Goal: Transaction & Acquisition: Purchase product/service

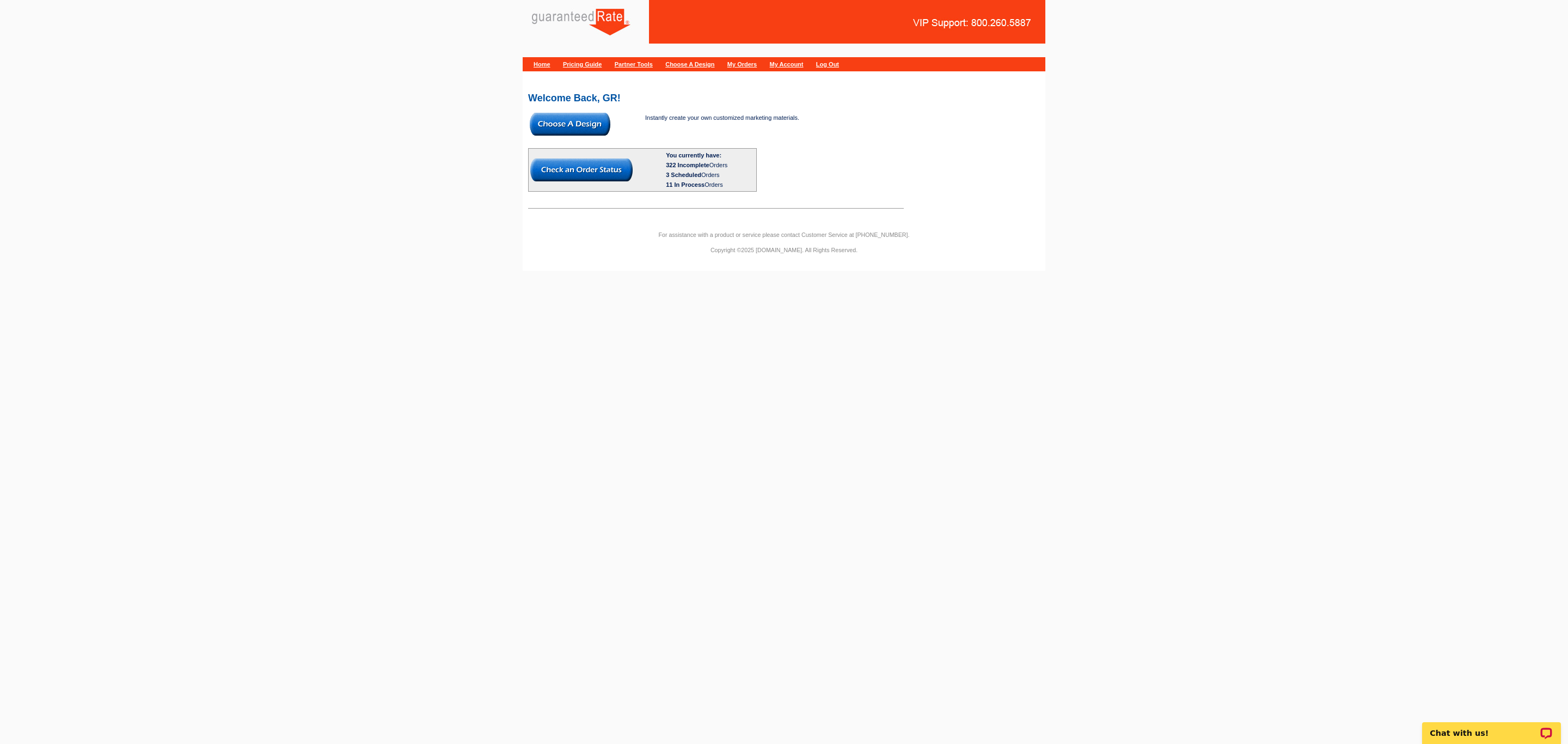
click at [596, 130] on img at bounding box center [570, 124] width 81 height 23
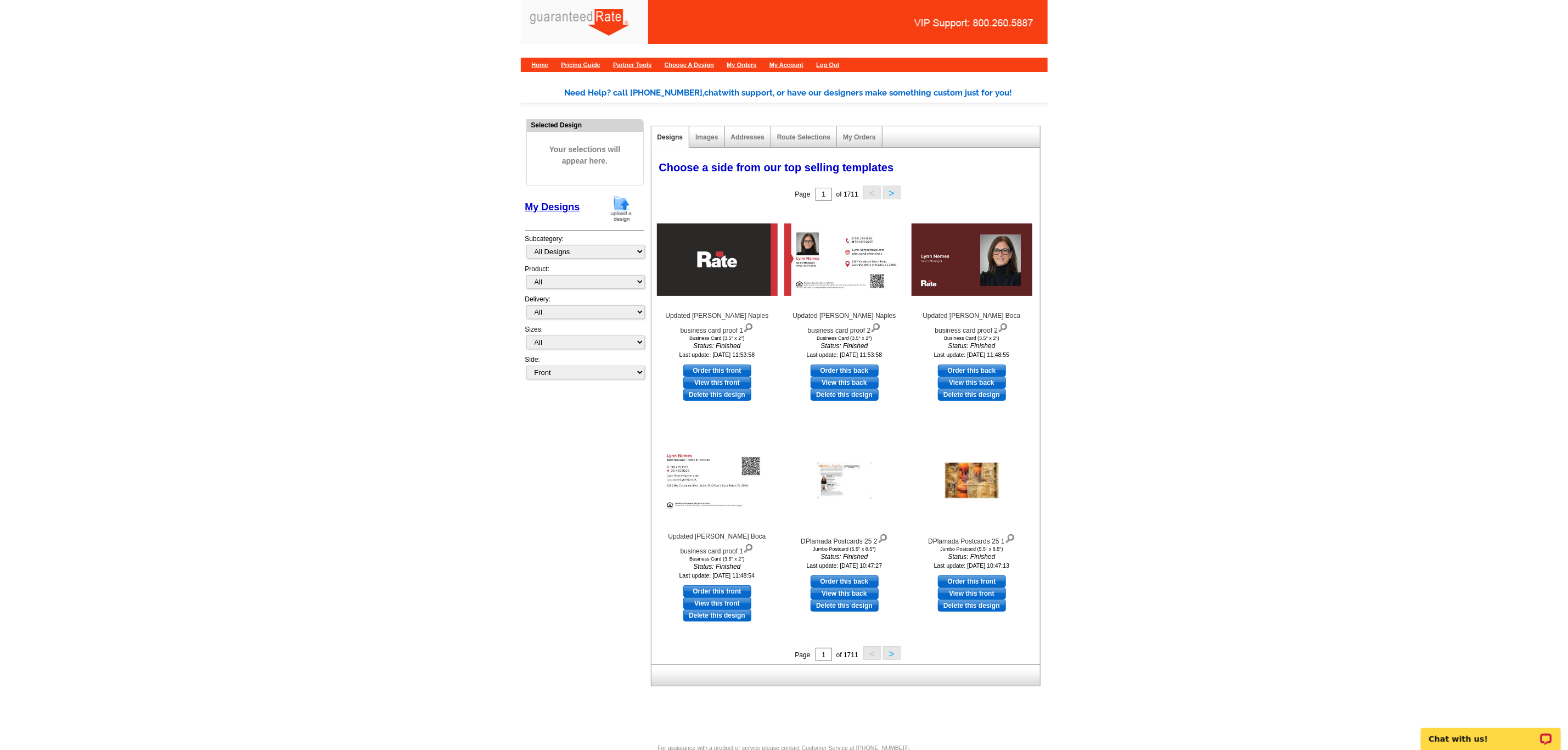
click at [631, 219] on img at bounding box center [621, 208] width 29 height 28
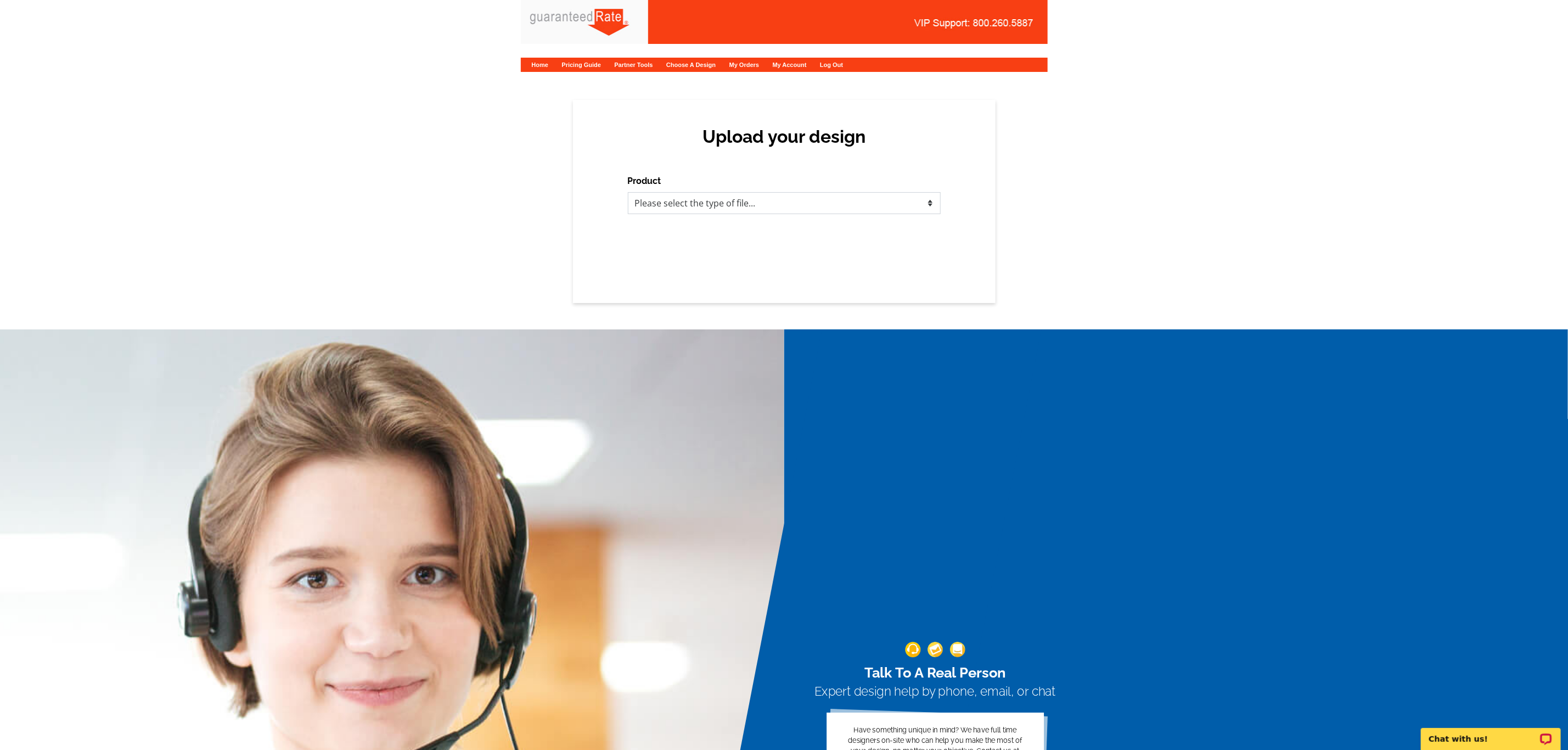
click at [735, 201] on select "Please select the type of file... Postcards Calendars Business Cards Letters an…" at bounding box center [784, 203] width 313 height 22
select select "3"
click at [628, 192] on select "Please select the type of file... Postcards Calendars Business Cards Letters an…" at bounding box center [784, 203] width 313 height 22
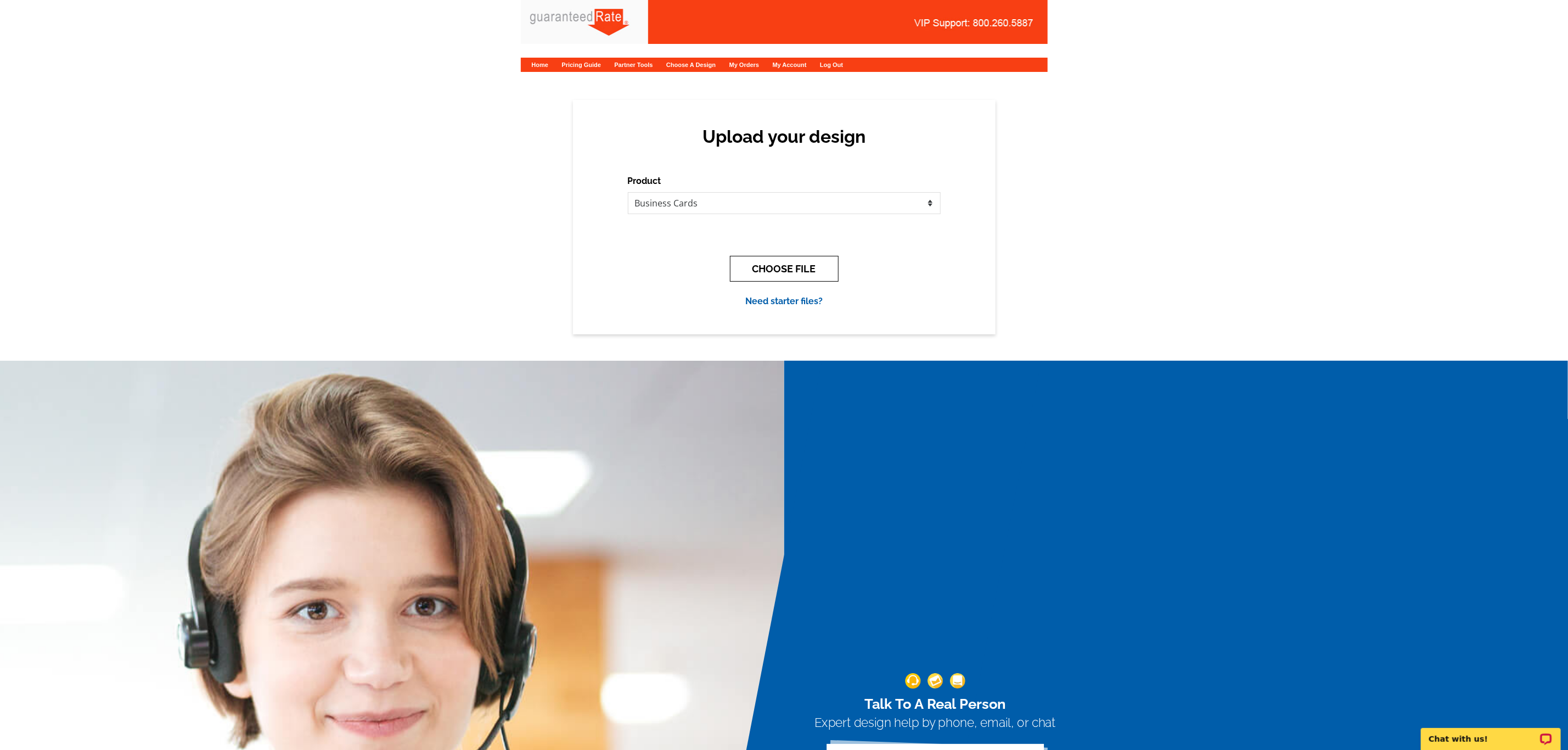
click at [754, 273] on button "CHOOSE FILE" at bounding box center [784, 268] width 109 height 26
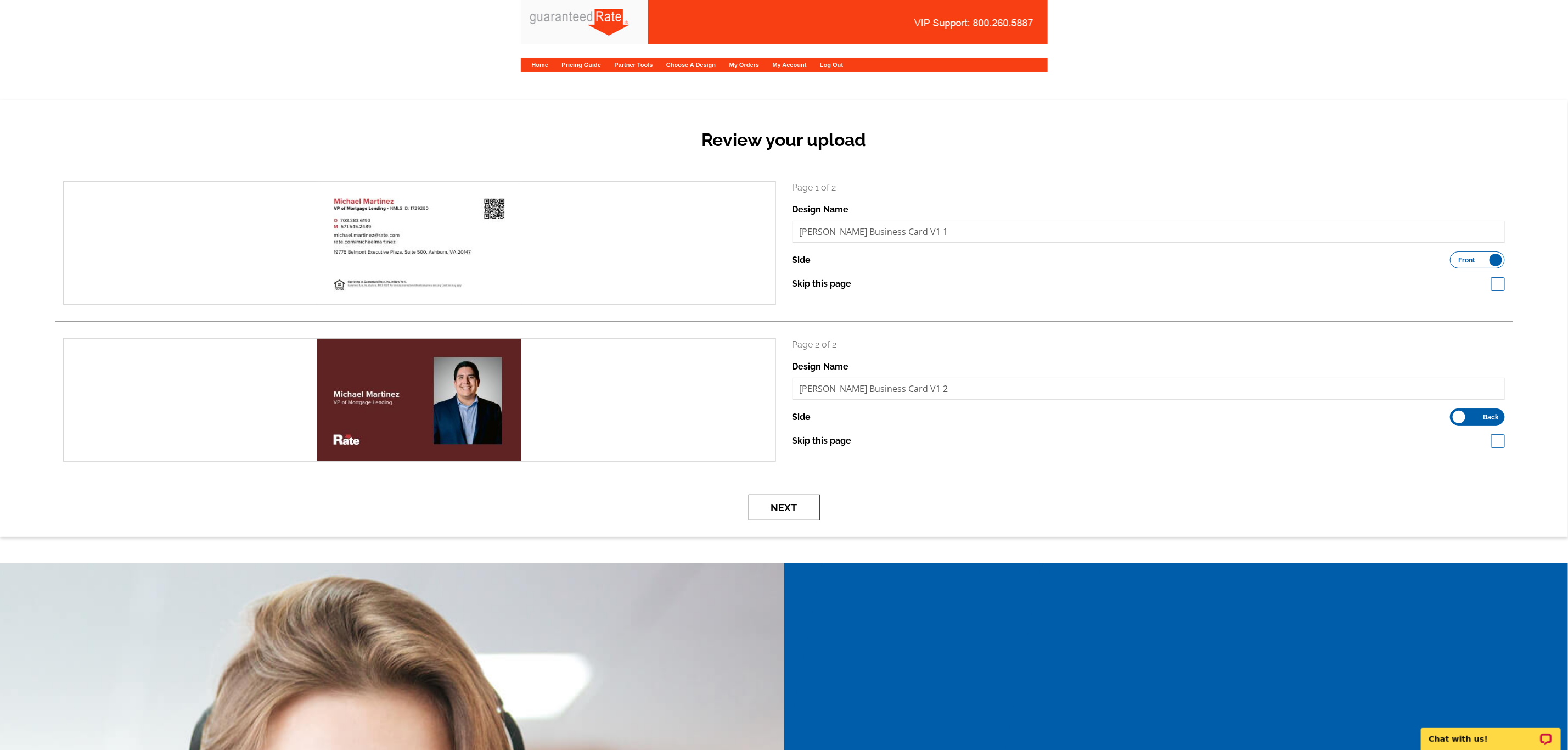
click at [772, 499] on button "Next" at bounding box center [784, 507] width 71 height 26
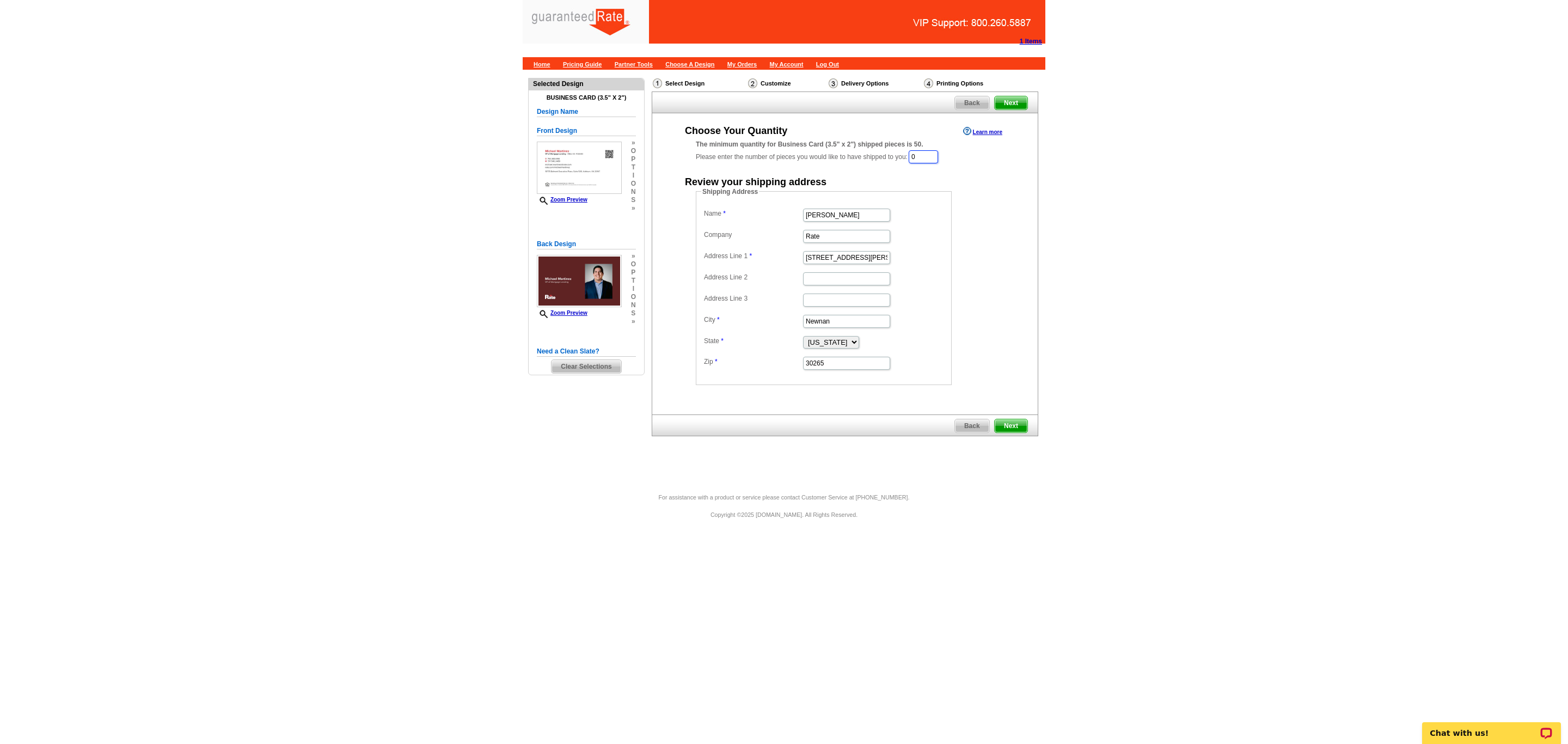
click at [928, 154] on input "0" at bounding box center [923, 156] width 30 height 13
type input "1000"
drag, startPoint x: 873, startPoint y: 213, endPoint x: 717, endPoint y: 211, distance: 156.0
click at [717, 211] on dl "Name Marisa Jarkezian Company Rate Address Line 1 34 Blake Ridge Address Line 2…" at bounding box center [823, 289] width 245 height 165
type input "[PERSON_NAME]"
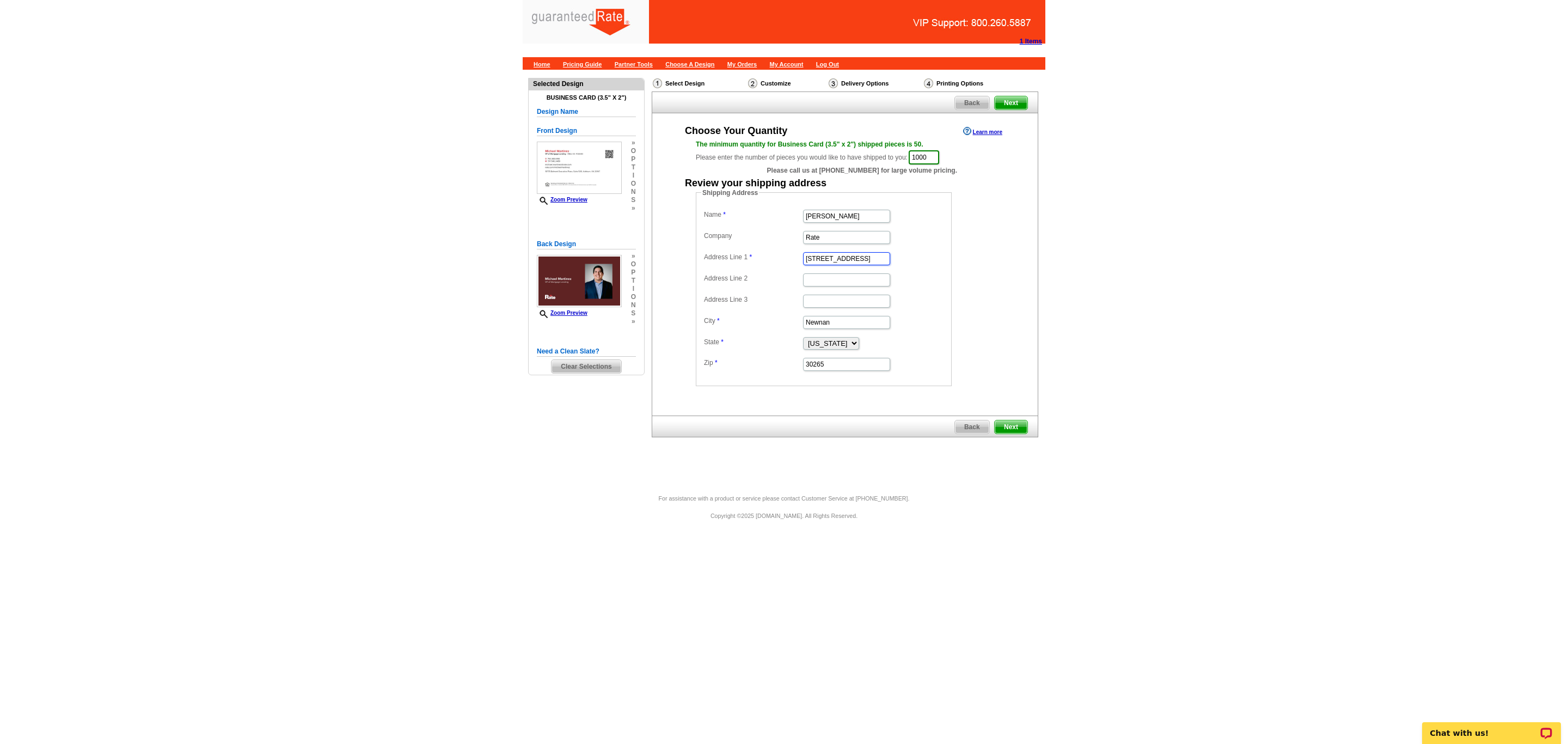
type input "[STREET_ADDRESS]"
type input "Gainsville"
select select "VA"
click at [827, 368] on input "30265" at bounding box center [847, 364] width 87 height 13
type input "3"
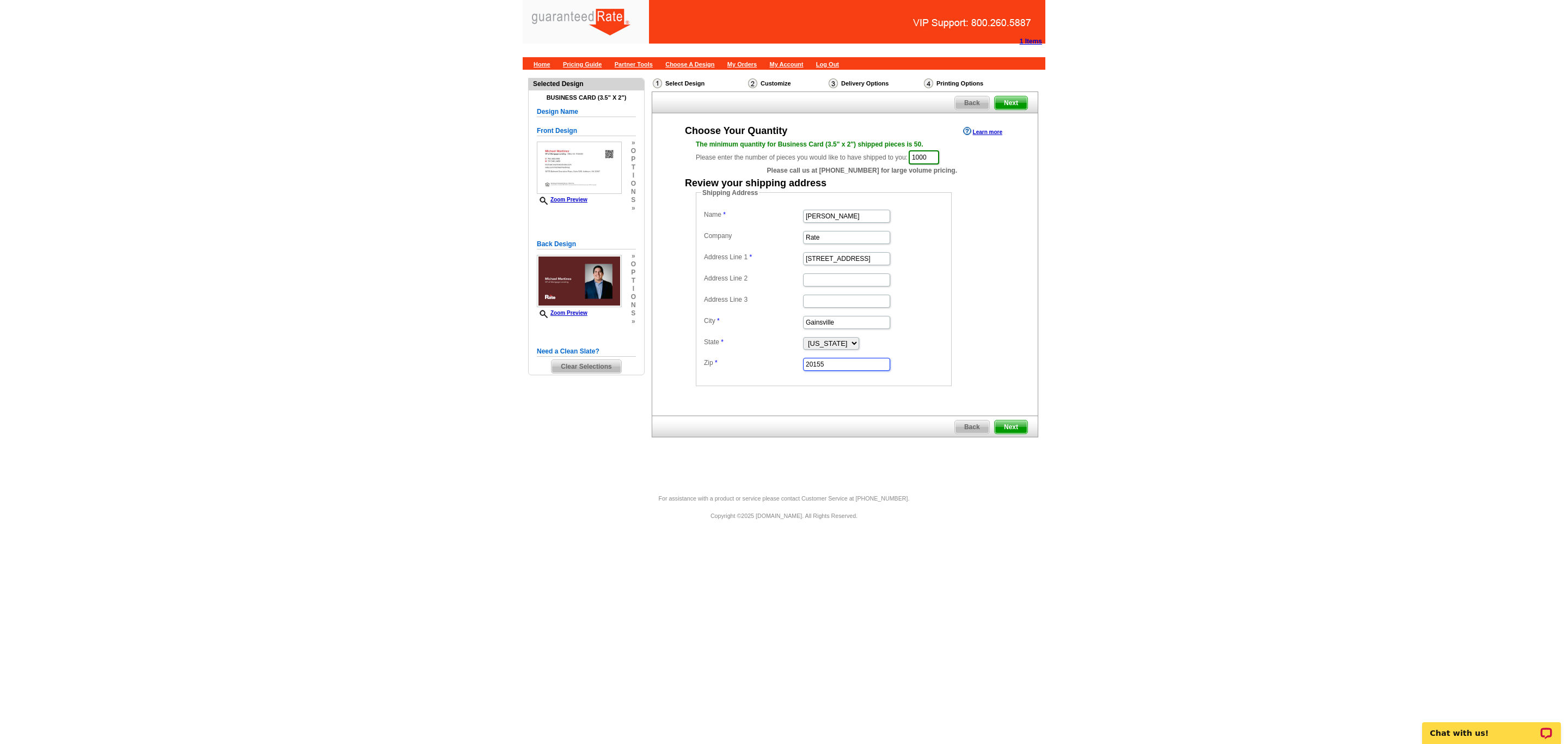
type input "20155"
click at [1046, 285] on main "Need Help? call 800-260-5887, chat with support, or have our designers make som…" at bounding box center [784, 282] width 1568 height 424
click at [820, 327] on input "Gainsville" at bounding box center [847, 322] width 87 height 13
click at [859, 322] on input "Gainesville" at bounding box center [847, 322] width 87 height 13
type input "Gainesville"
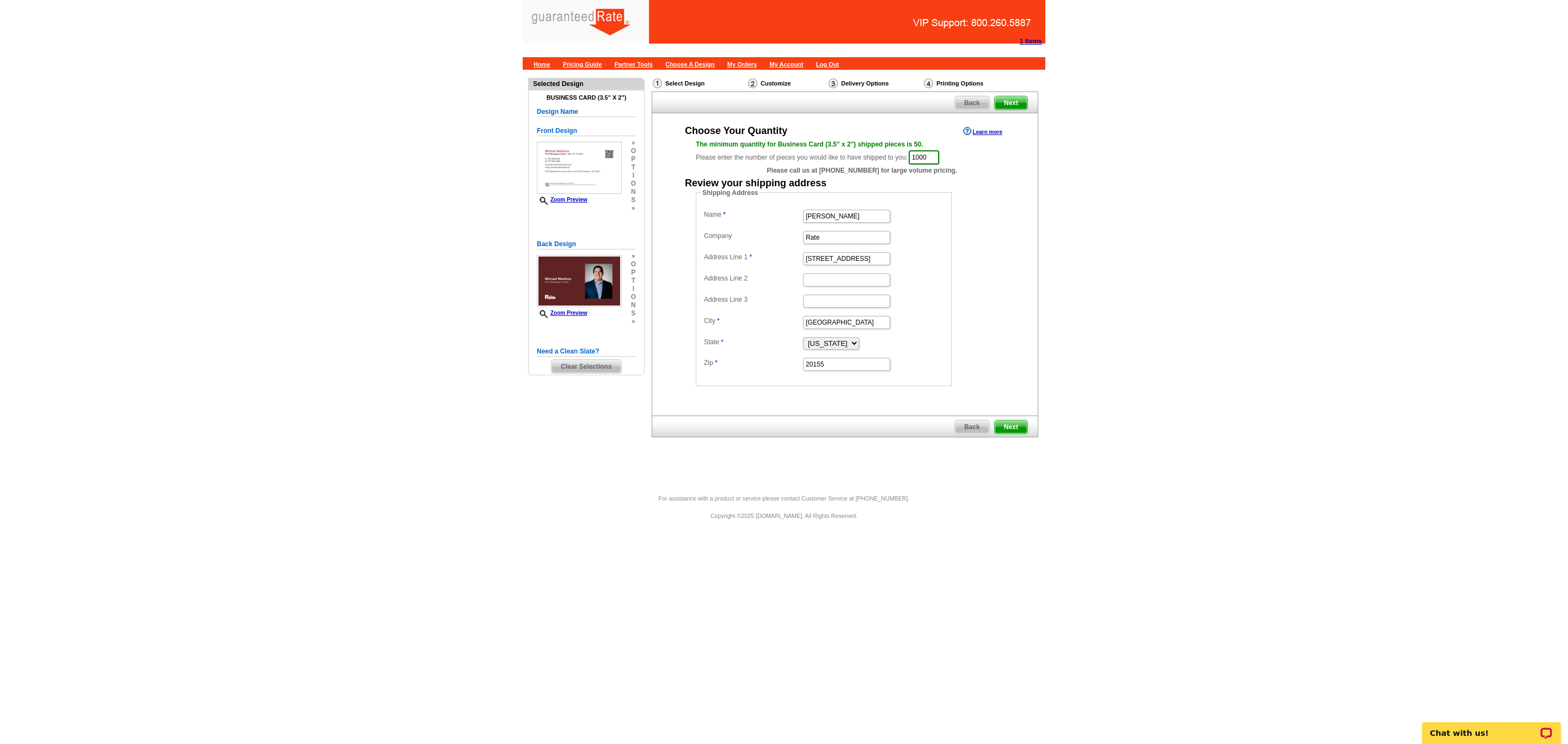
click at [1010, 429] on span "Next" at bounding box center [1011, 427] width 33 height 13
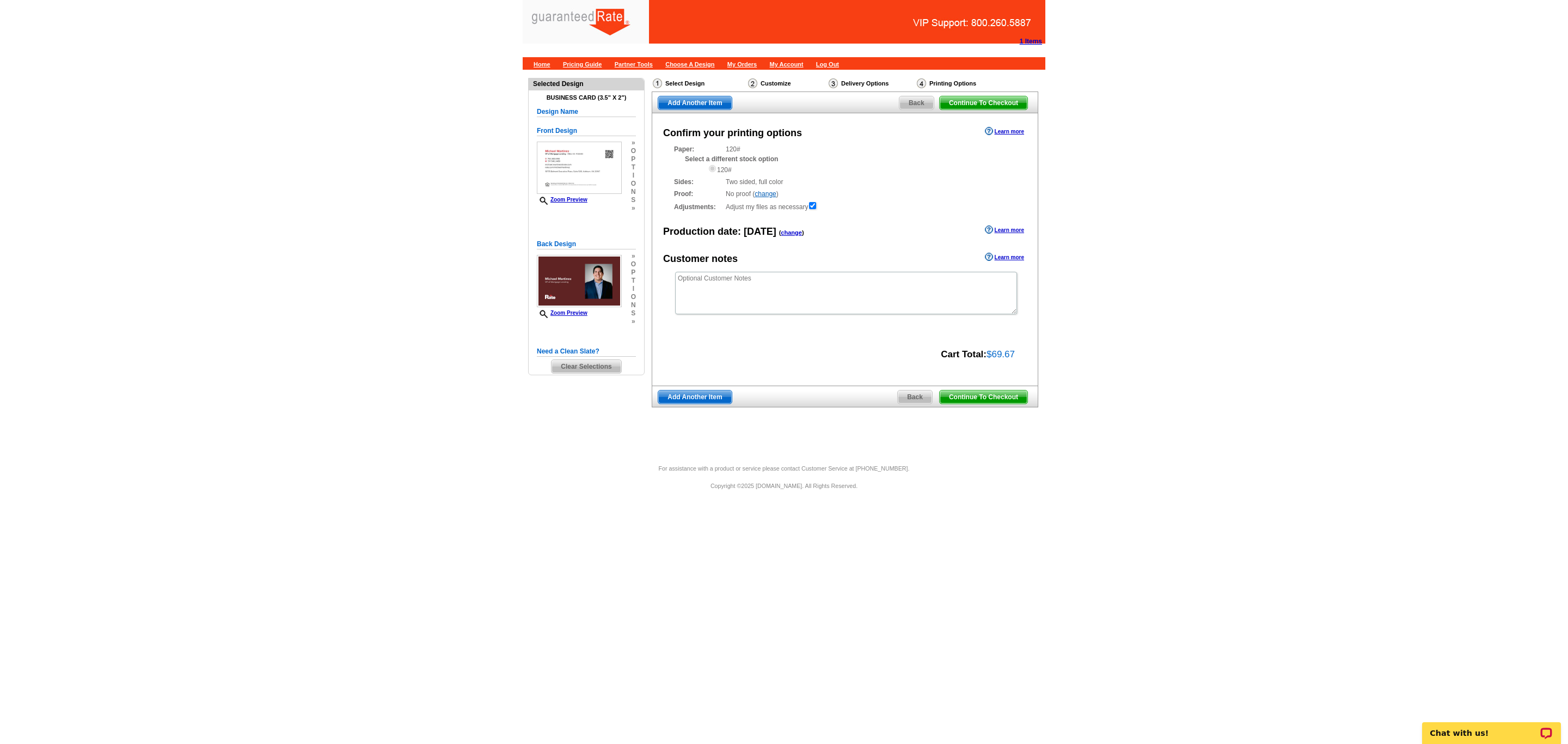
click at [972, 402] on span "Continue To Checkout" at bounding box center [983, 397] width 88 height 13
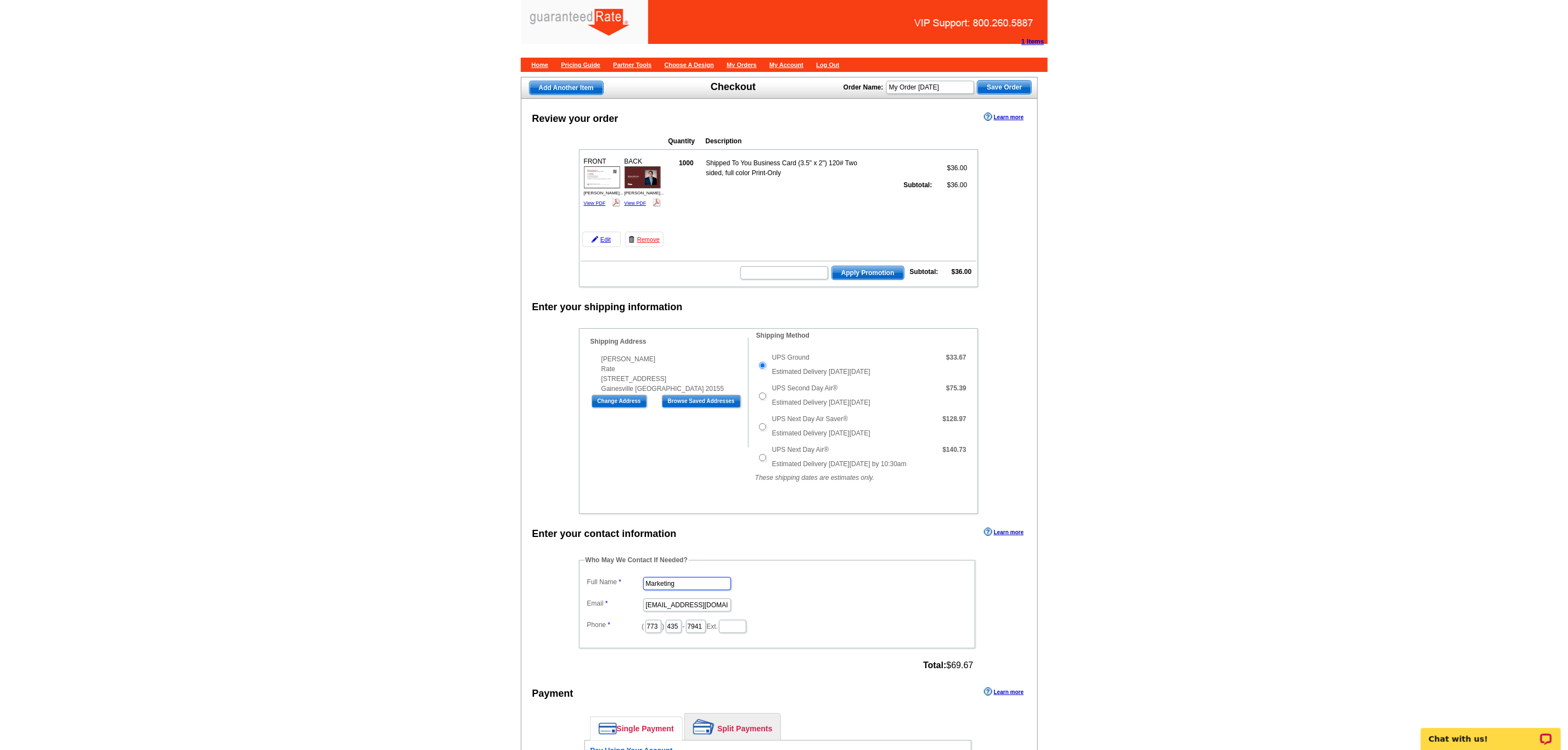
click at [697, 590] on input "Marketing" at bounding box center [687, 583] width 88 height 13
click at [684, 514] on div "Shipping Information Name [PERSON_NAME] Company Rate Address Line 1 [STREET_ADD…" at bounding box center [779, 421] width 399 height 186
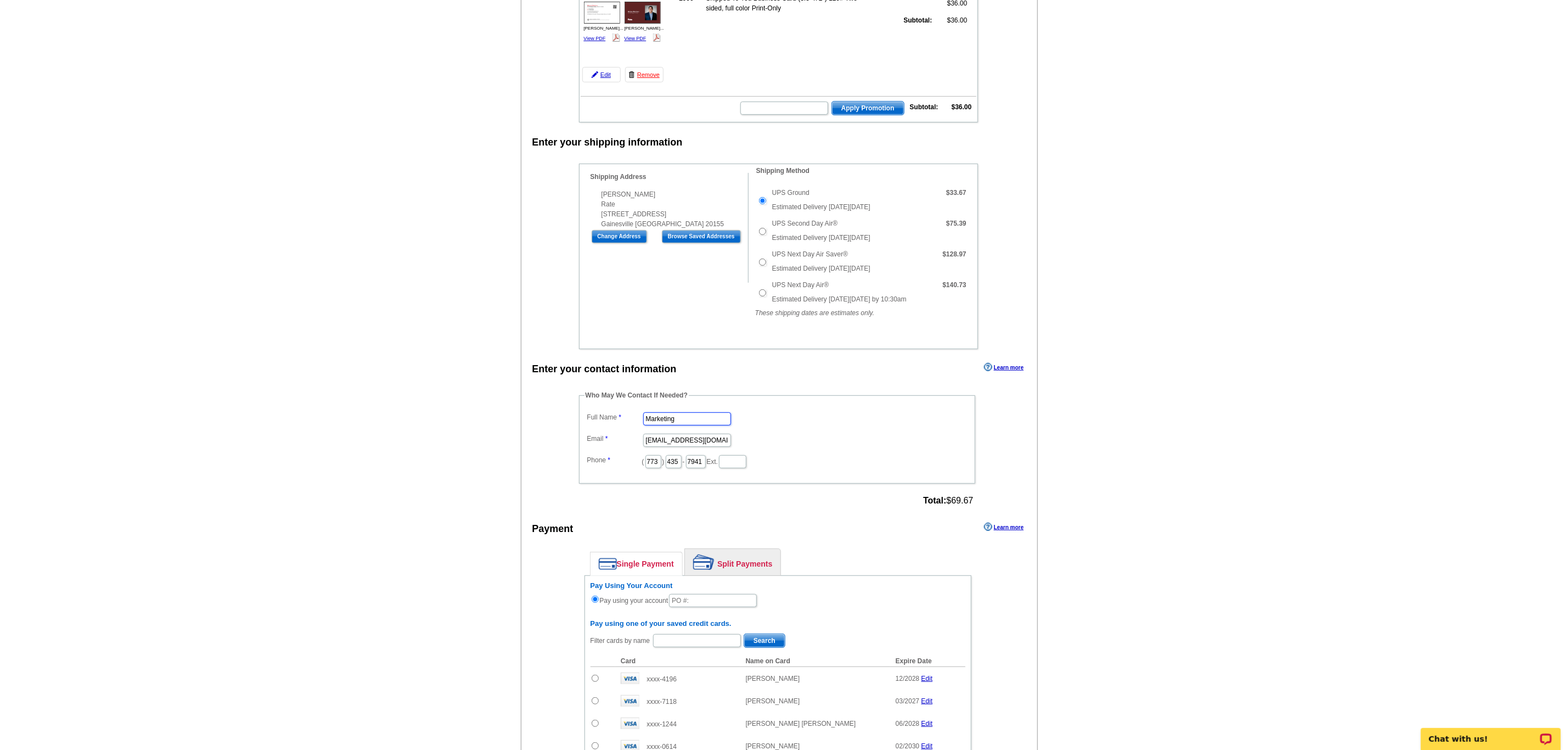
drag, startPoint x: 677, startPoint y: 430, endPoint x: 387, endPoint y: 426, distance: 290.0
click at [387, 426] on main "Add Another Item Checkout Order Name: My Order [DATE] Save Order Review your or…" at bounding box center [784, 488] width 1568 height 1164
type input "[PERSON_NAME]"
type input "daniel.zorn@rate.com"
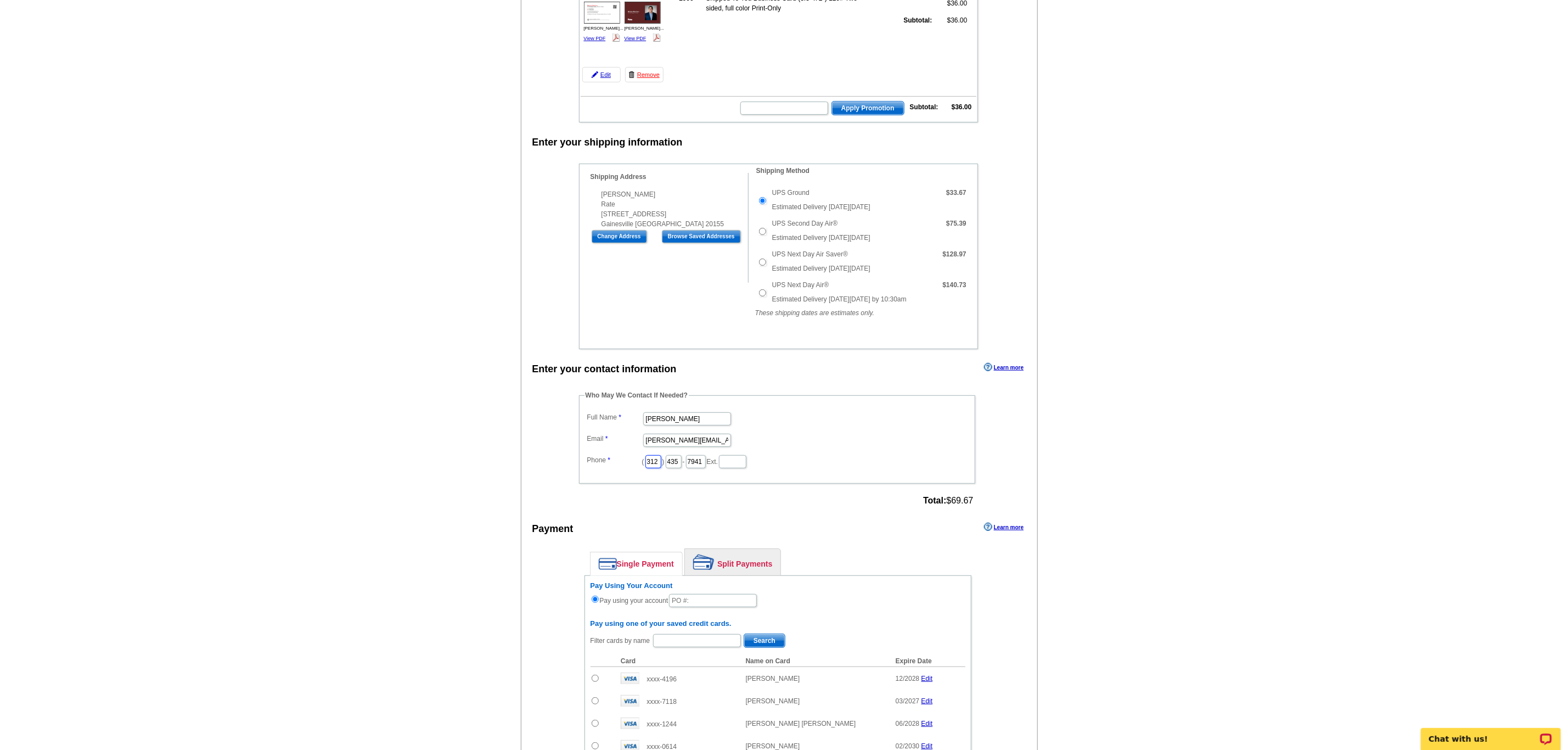
type input "312"
type input "509"
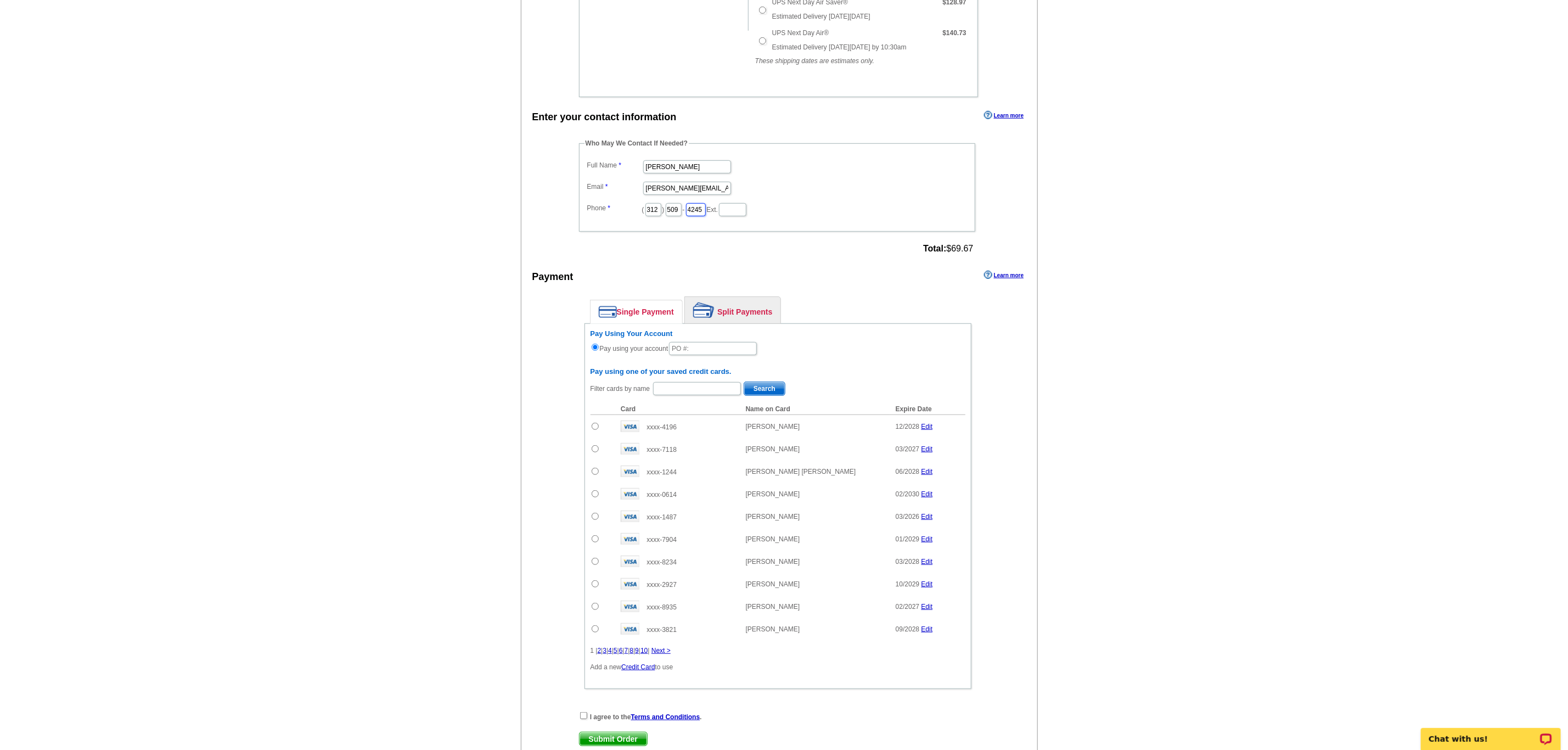
scroll to position [436, 0]
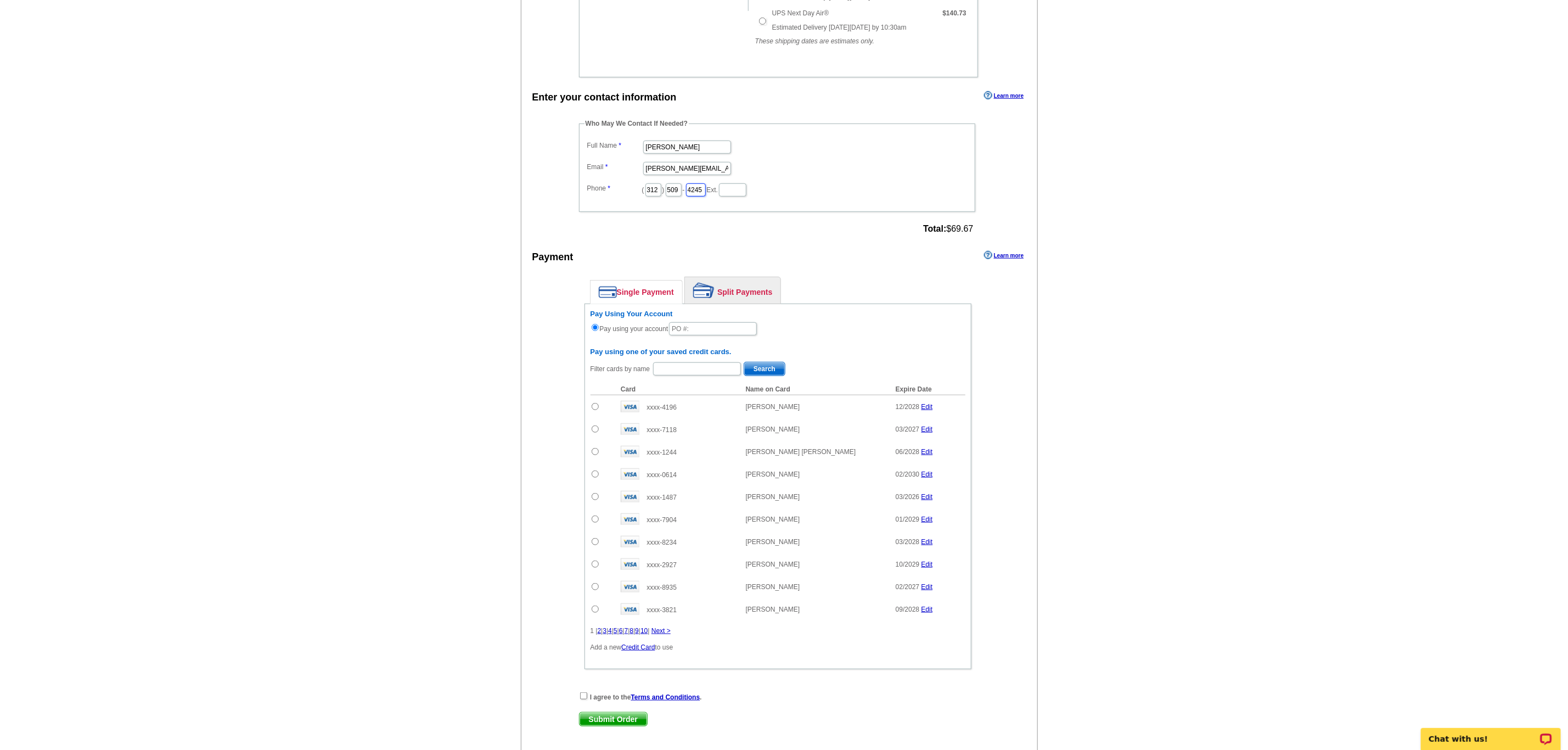
type input "4245"
click at [705, 336] on input "text" at bounding box center [713, 329] width 88 height 13
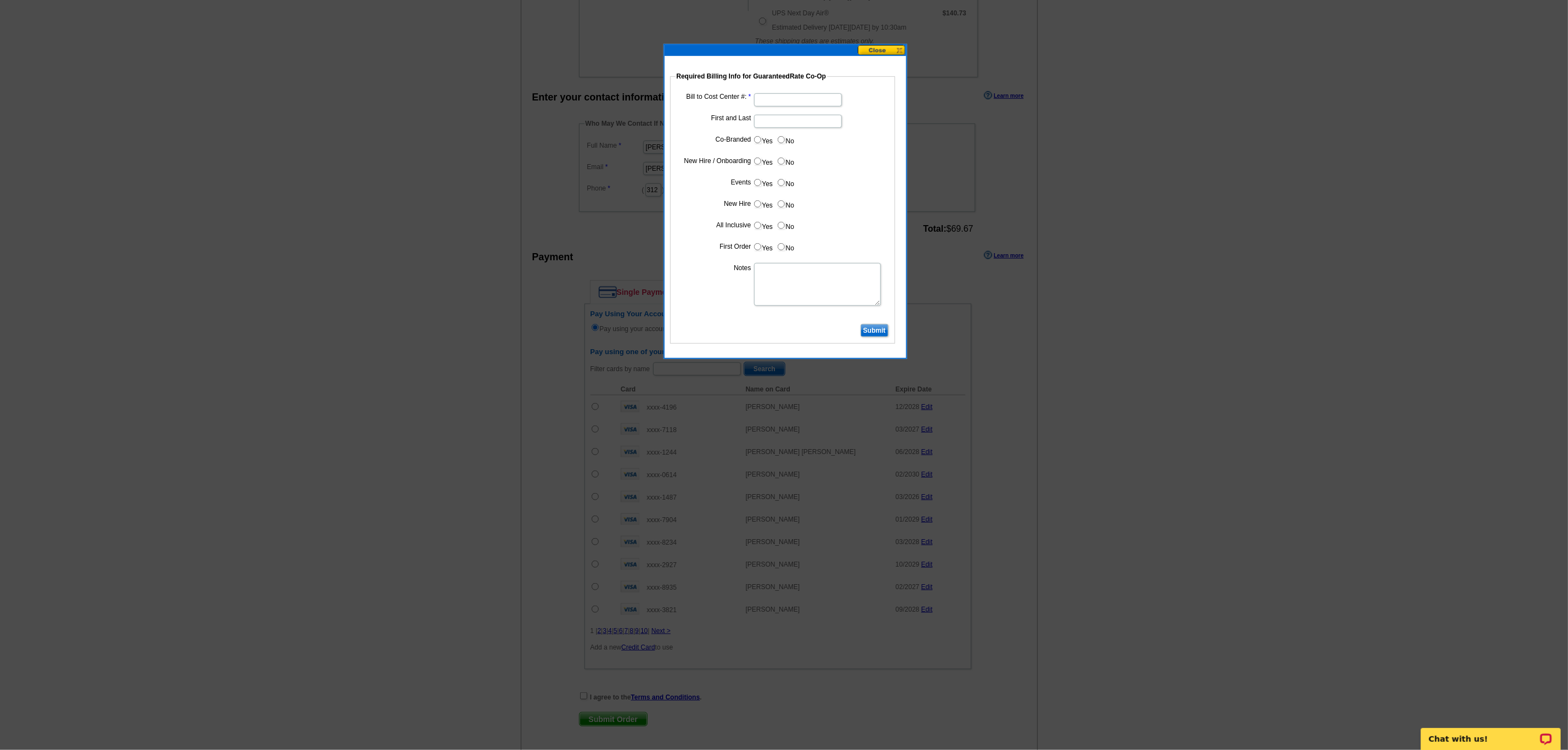
type input "08222025_DZ_214"
click at [817, 101] on input "Bill to Cost Center #:" at bounding box center [798, 100] width 88 height 13
type input "1944"
type input "d"
type input "Michael Martinez"
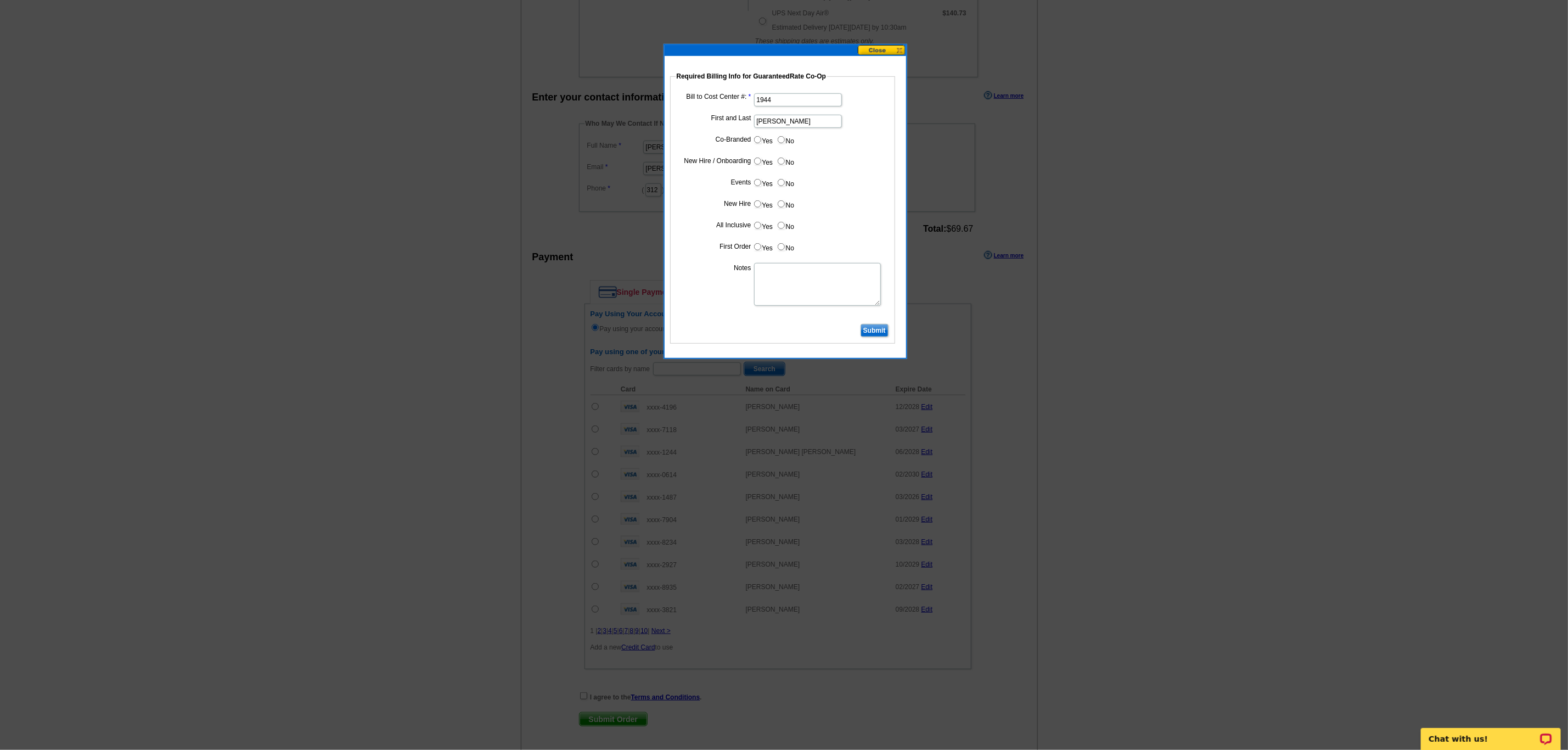
click at [779, 137] on input "No" at bounding box center [781, 139] width 7 height 7
radio input "true"
click at [759, 163] on input "Yes" at bounding box center [757, 161] width 7 height 7
radio input "true"
click at [781, 186] on input "No" at bounding box center [781, 182] width 7 height 7
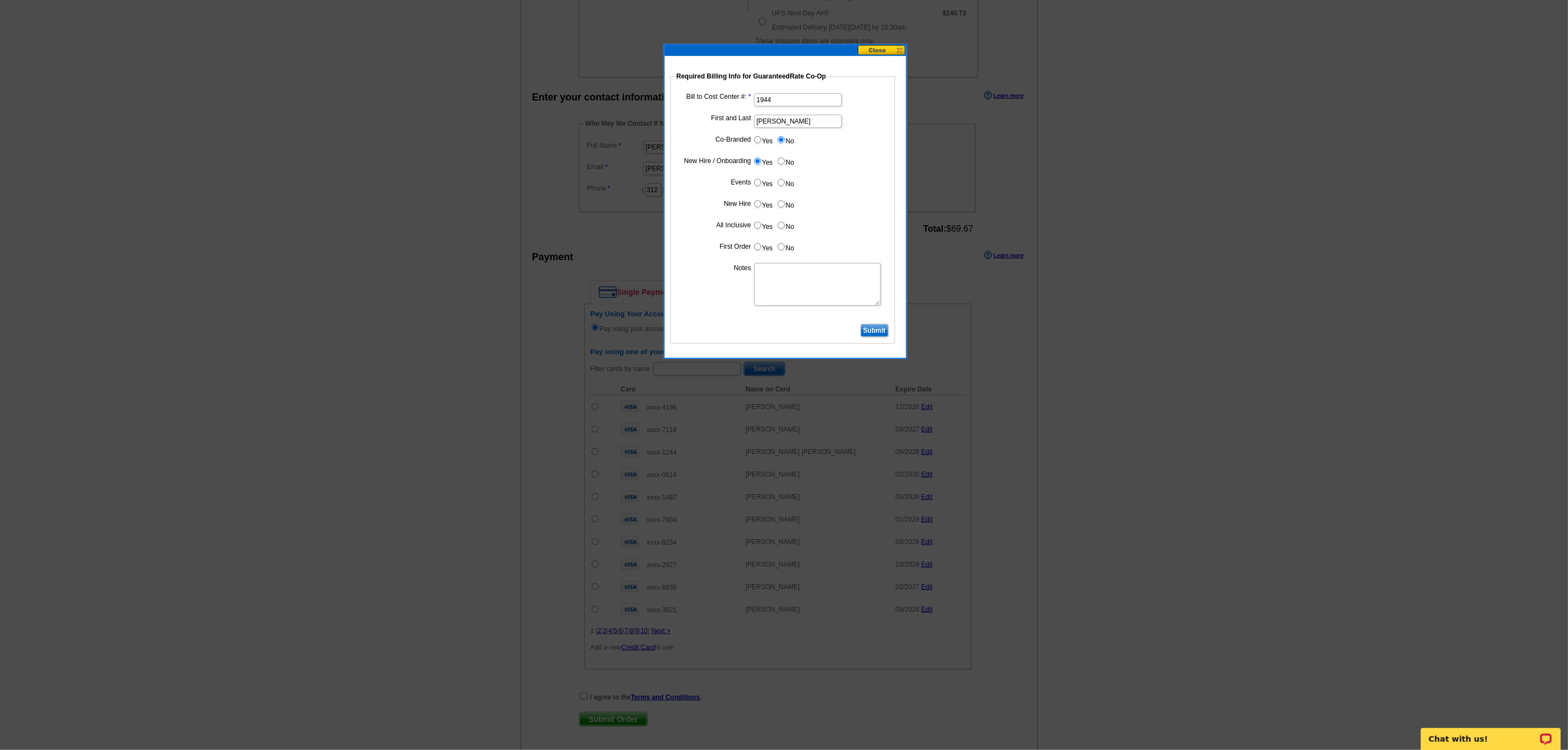
radio input "true"
click at [756, 207] on input "Yes" at bounding box center [757, 203] width 7 height 7
radio input "true"
click at [758, 229] on input "Yes" at bounding box center [757, 225] width 7 height 7
radio input "true"
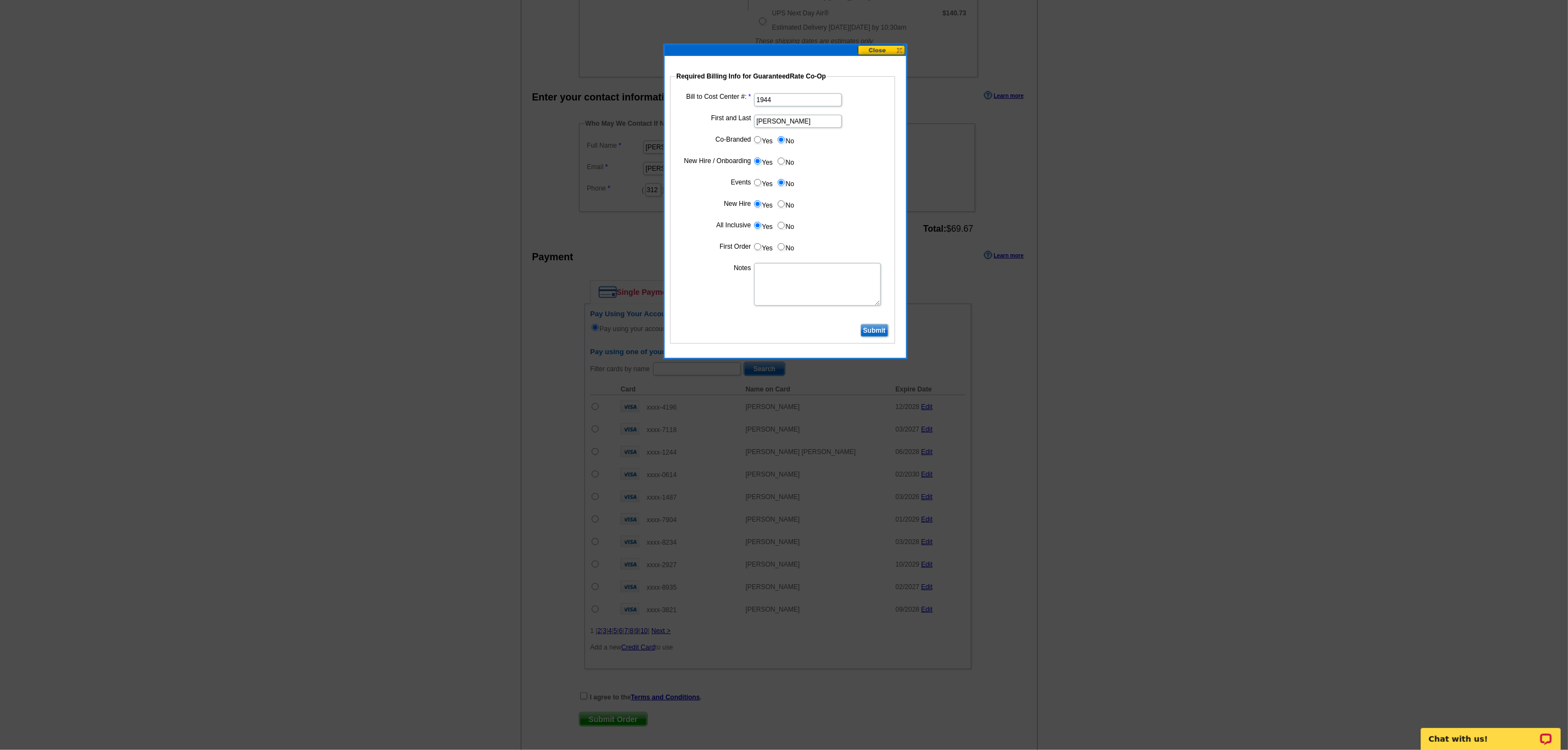
click at [758, 246] on input "Yes" at bounding box center [757, 247] width 7 height 7
radio input "true"
click at [784, 303] on textarea "Notes" at bounding box center [817, 284] width 126 height 43
type textarea "CC: 1944. First Business card order. Bill to branch."
click at [878, 333] on input "Submit" at bounding box center [875, 330] width 28 height 13
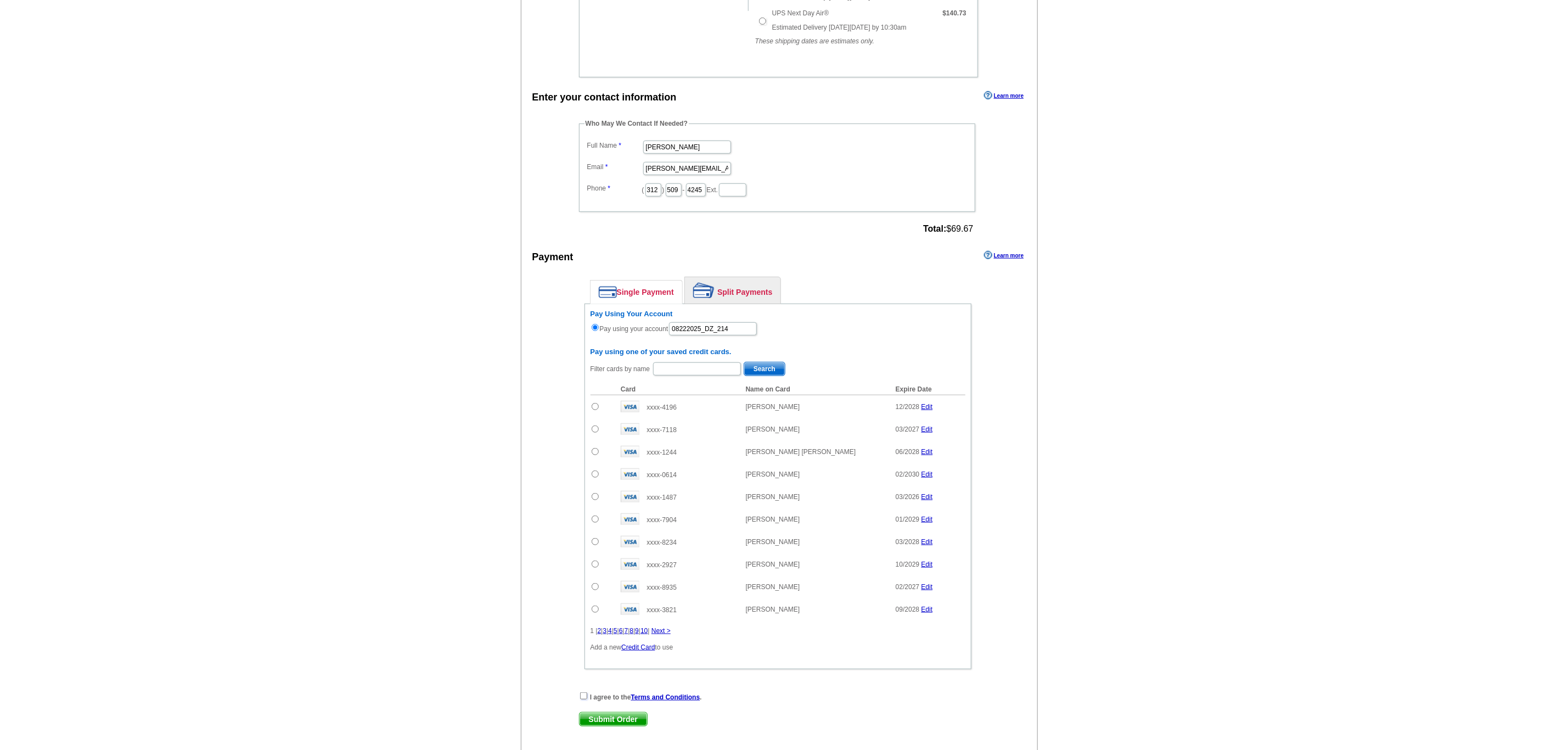
click at [583, 699] on input "checkbox" at bounding box center [583, 695] width 7 height 7
checkbox input "true"
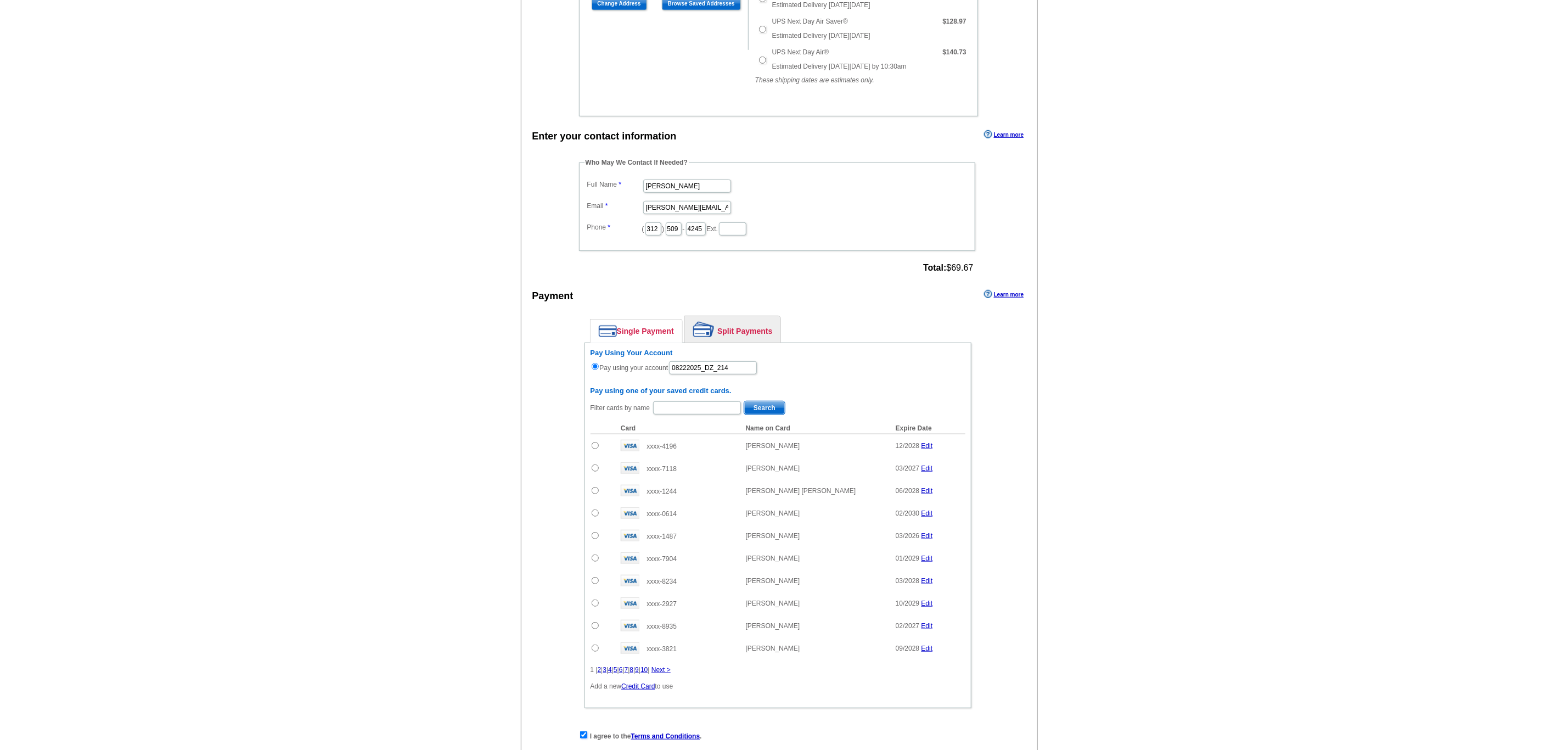
scroll to position [557, 0]
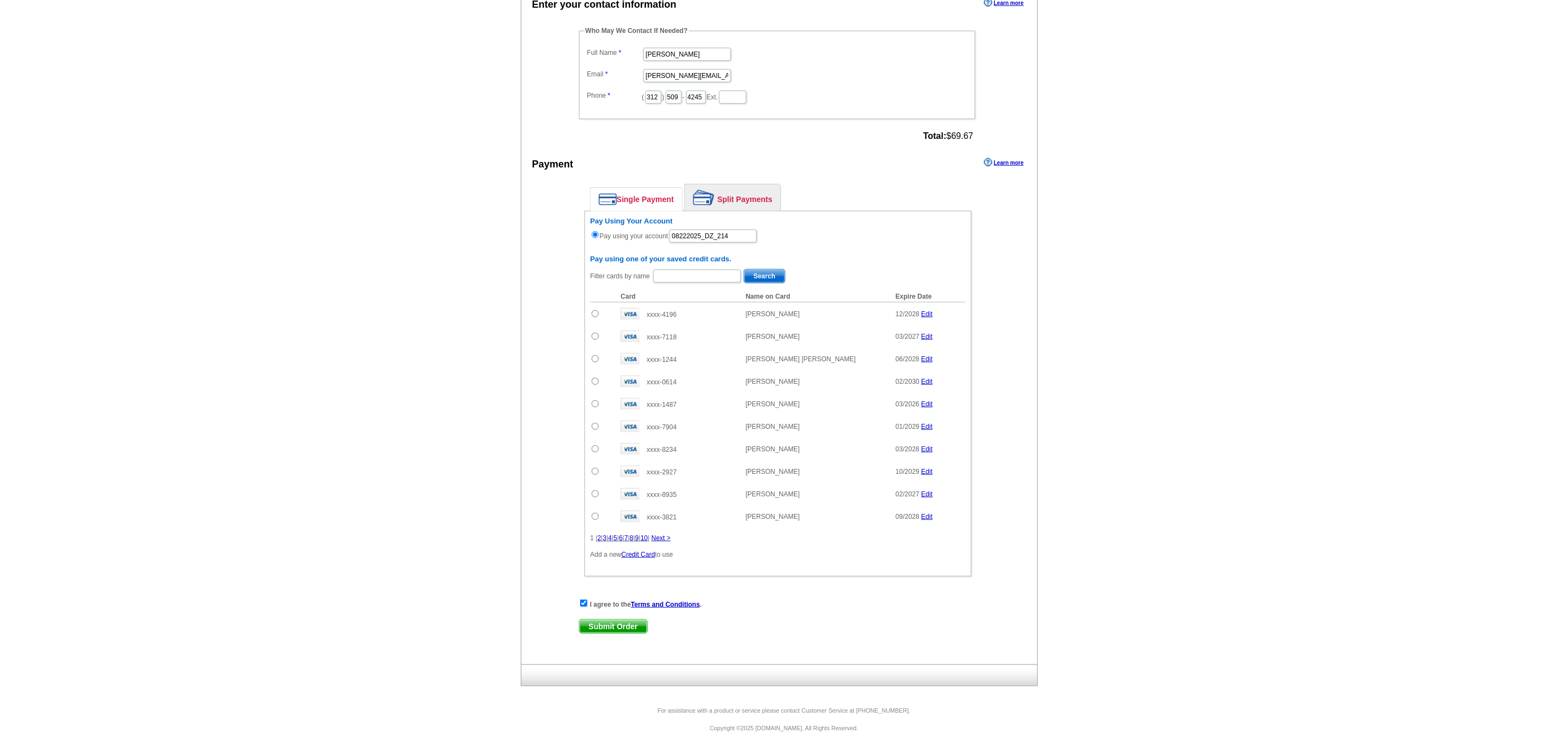
click at [611, 625] on span "Submit Order" at bounding box center [613, 626] width 67 height 13
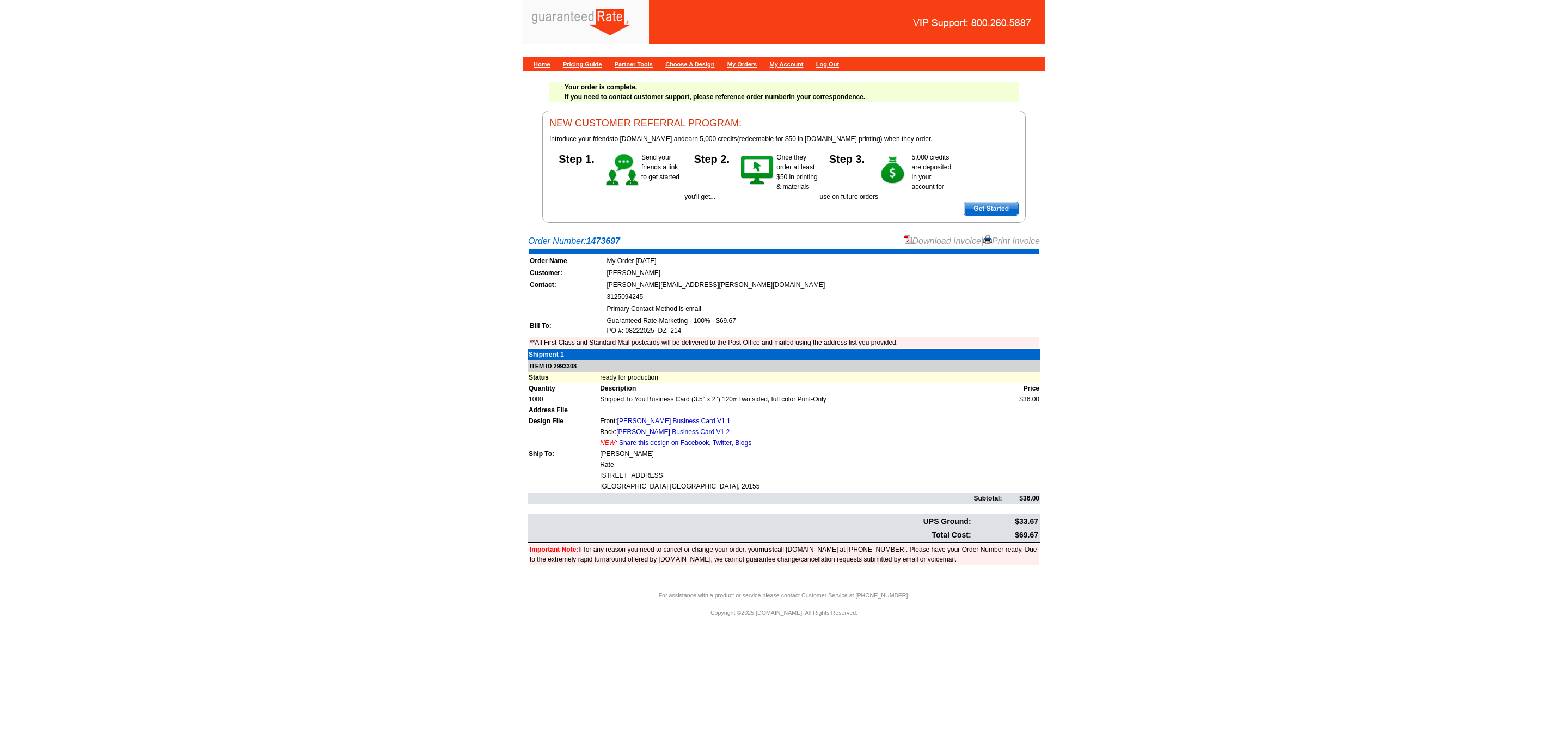
click at [918, 243] on link "Download Invoice" at bounding box center [942, 241] width 78 height 9
